Goal: Download file/media

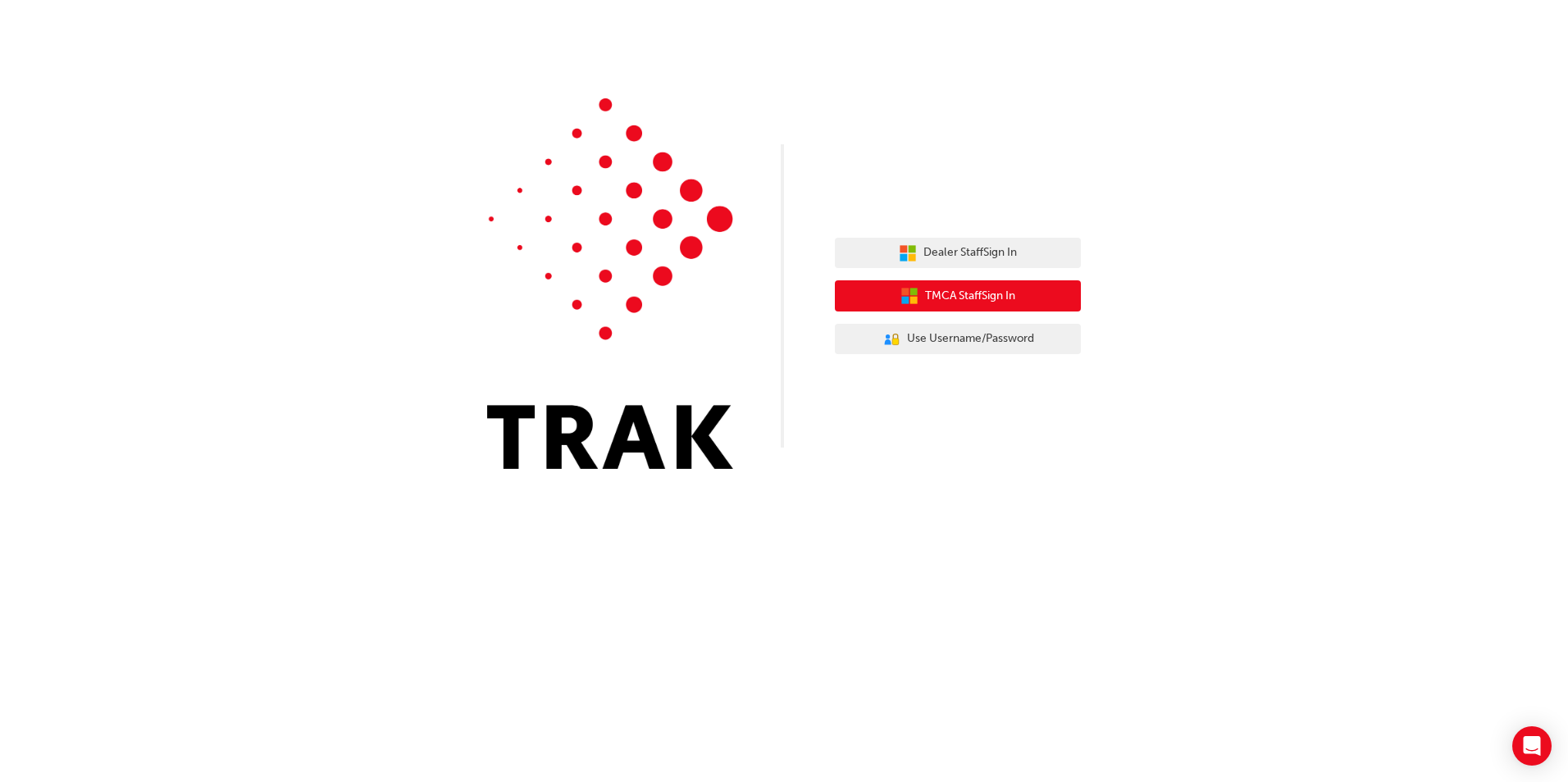
click at [991, 293] on span "TMCA Staff Sign In" at bounding box center [970, 296] width 90 height 19
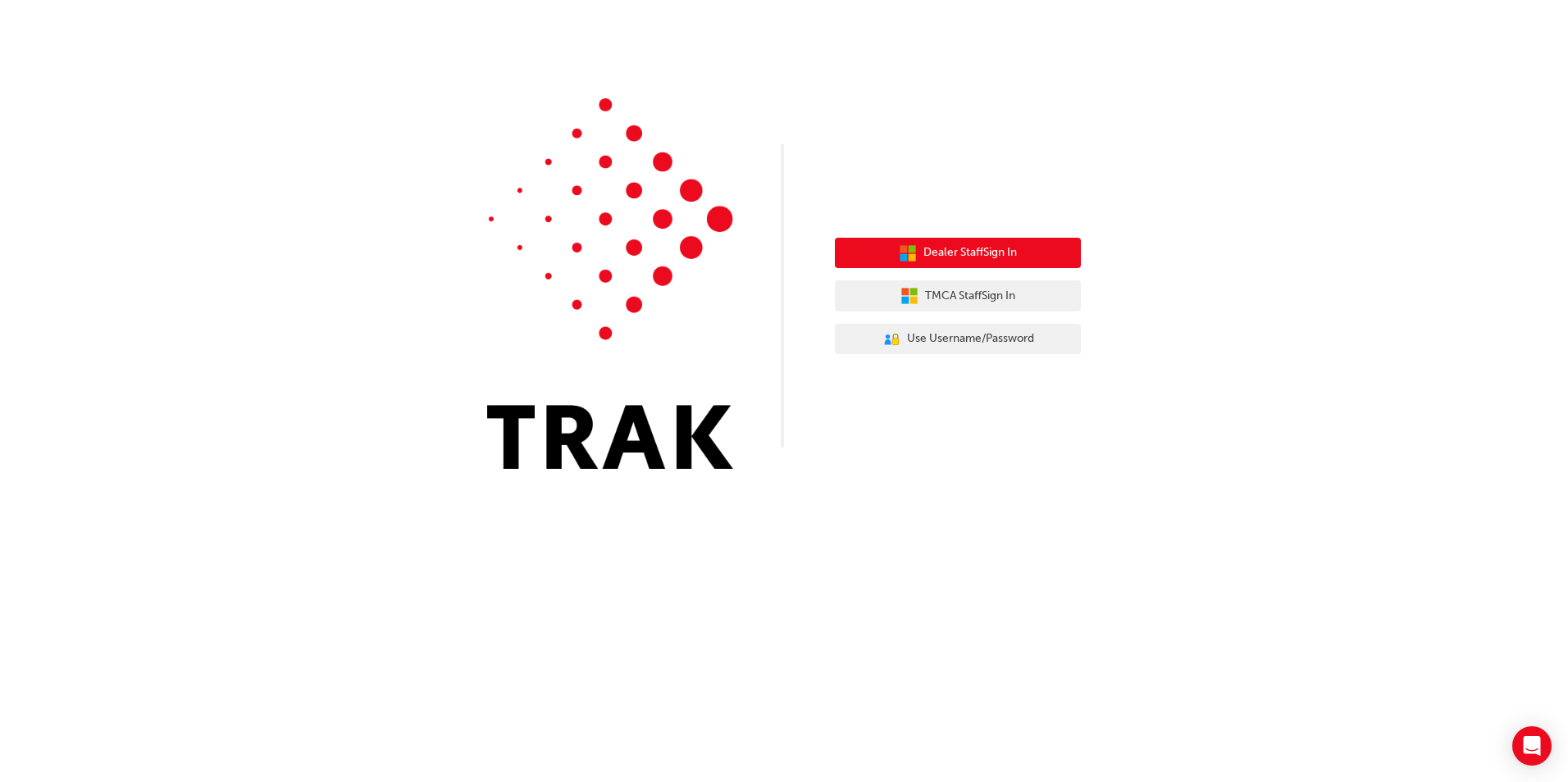
click at [937, 258] on span "Dealer Staff Sign In" at bounding box center [970, 253] width 93 height 19
